Goal: Task Accomplishment & Management: Manage account settings

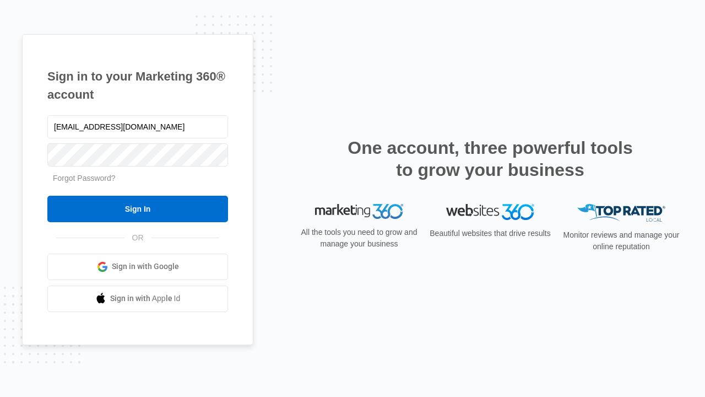
type input "dankie614@gmail.com"
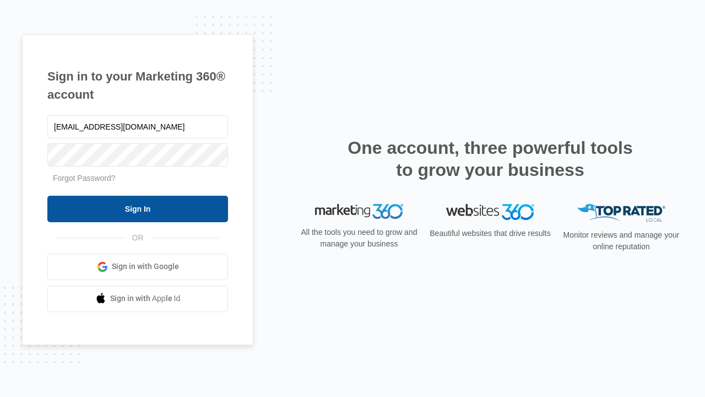
click at [138, 208] on input "Sign In" at bounding box center [137, 209] width 181 height 26
